Goal: Navigation & Orientation: Find specific page/section

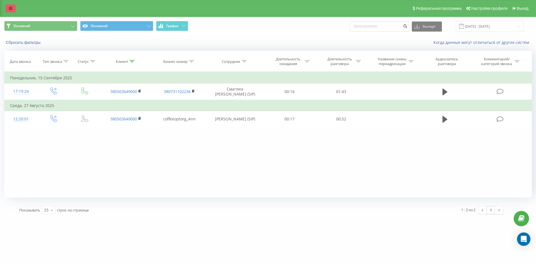
click at [9, 4] on link at bounding box center [11, 8] width 10 height 8
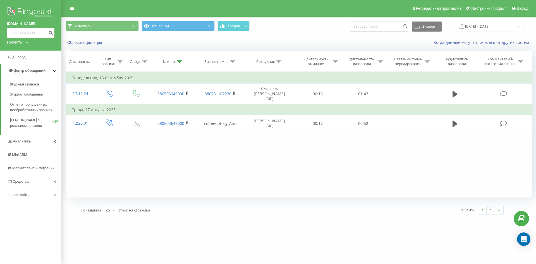
click at [32, 11] on img at bounding box center [30, 13] width 47 height 14
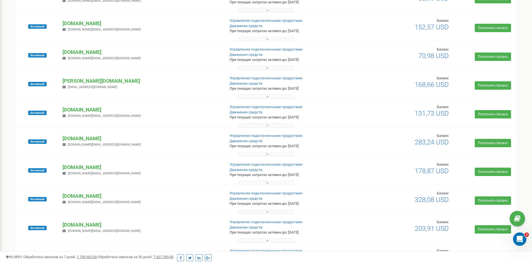
scroll to position [196, 0]
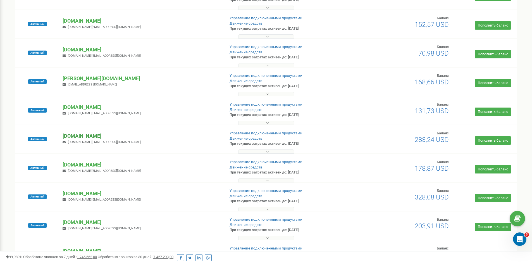
click at [81, 135] on p "[DOMAIN_NAME]" at bounding box center [142, 135] width 158 height 7
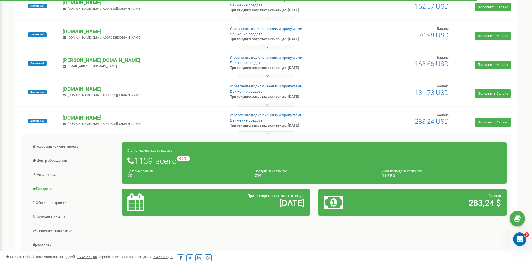
scroll to position [224, 0]
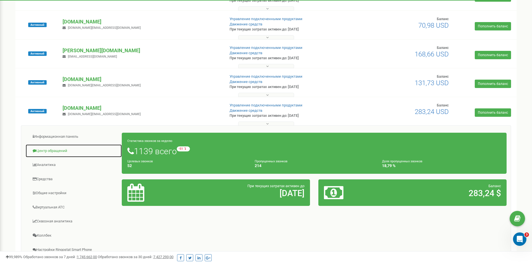
click at [54, 152] on link "Центр обращений" at bounding box center [73, 151] width 97 height 14
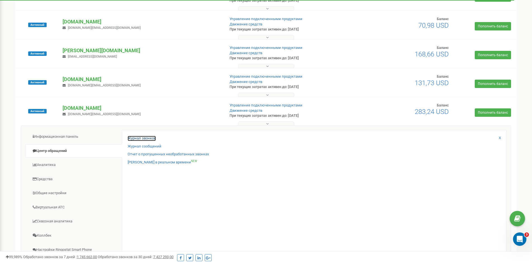
click at [150, 138] on link "Журнал звонков" at bounding box center [142, 138] width 28 height 5
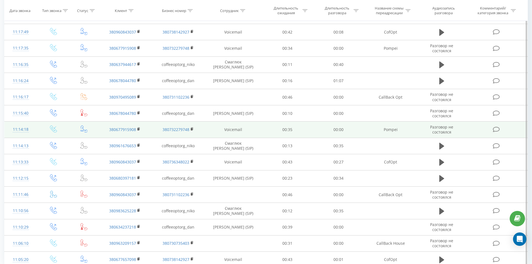
scroll to position [247, 0]
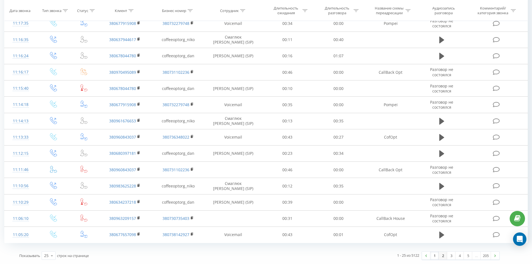
click at [442, 258] on link "2" at bounding box center [443, 256] width 8 height 8
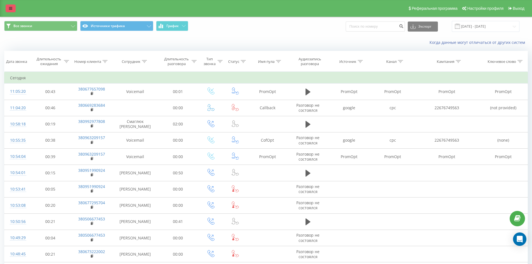
click at [10, 10] on icon at bounding box center [10, 8] width 3 height 4
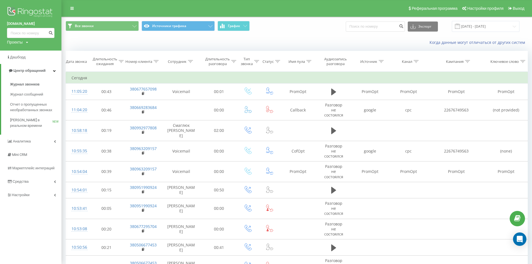
click at [260, 13] on div "Реферальная программа Настройки профиля Выход" at bounding box center [266, 8] width 532 height 17
click at [33, 120] on span "[PERSON_NAME] в реальном времени" at bounding box center [31, 122] width 42 height 11
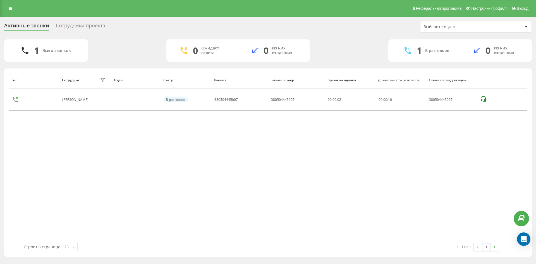
click at [79, 25] on div "Сотрудники проекта" at bounding box center [80, 27] width 49 height 9
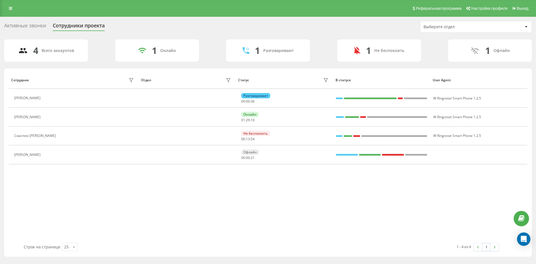
click at [326, 32] on div "Активные звонки Сотрудники проекта Выберите отдел" at bounding box center [268, 27] width 528 height 12
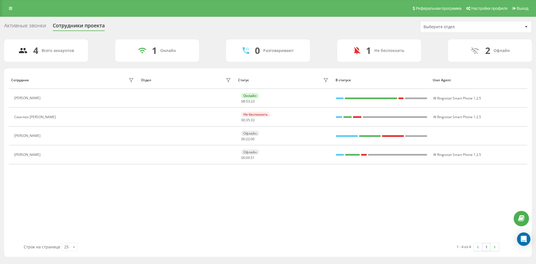
click at [26, 28] on div "Активные звонки" at bounding box center [25, 27] width 42 height 9
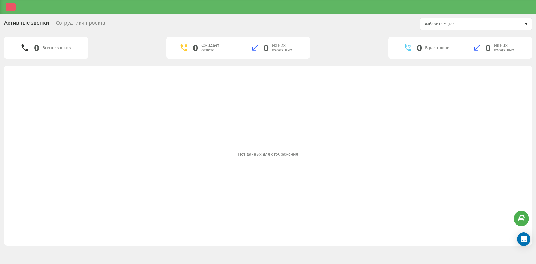
click at [12, 3] on link at bounding box center [11, 7] width 10 height 8
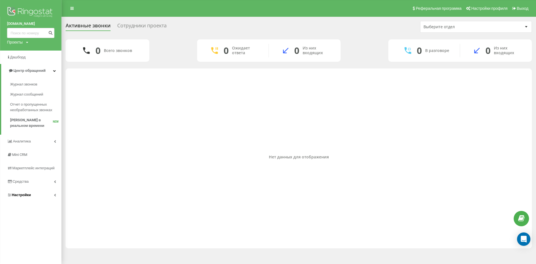
click at [39, 195] on link "Настройки" at bounding box center [30, 194] width 61 height 13
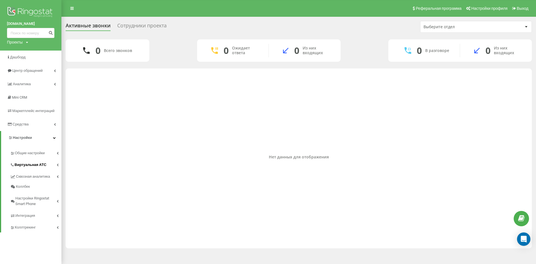
click at [29, 164] on span "Виртуальная АТС" at bounding box center [31, 165] width 32 height 6
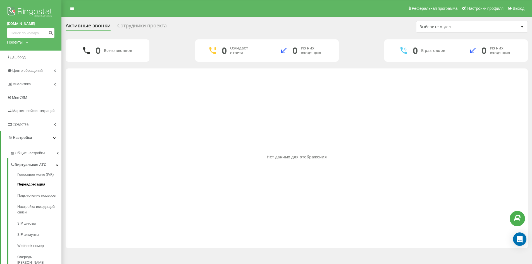
click at [32, 184] on span "Переадресация" at bounding box center [31, 185] width 28 height 6
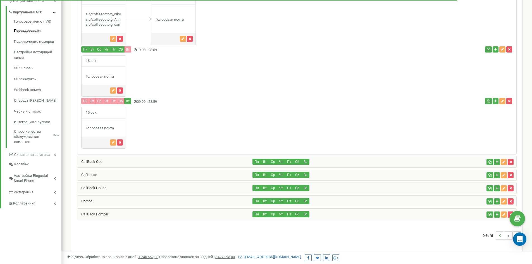
scroll to position [154, 0]
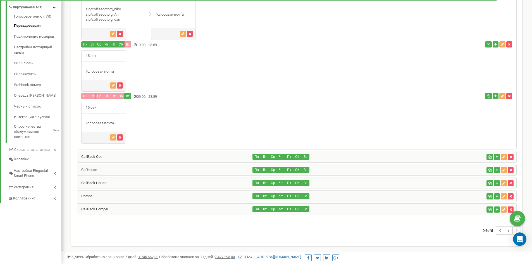
click at [94, 167] on div "CofHouse" at bounding box center [165, 169] width 176 height 11
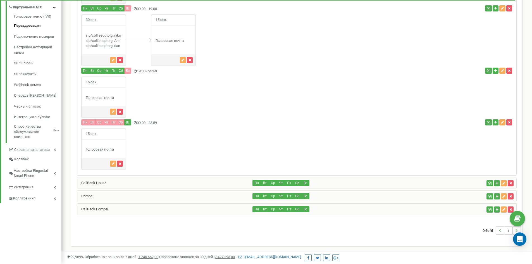
click at [96, 196] on div "Pompei" at bounding box center [165, 196] width 176 height 11
